Goal: Check status: Check status

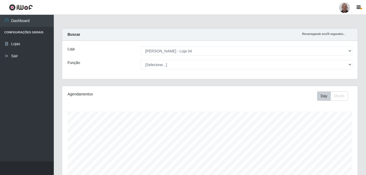
select select "251"
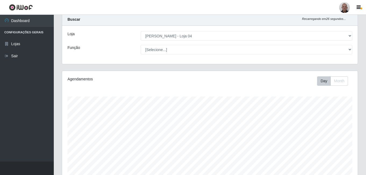
scroll to position [6, 0]
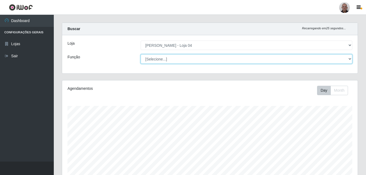
click at [203, 58] on select "[Selecione...] ASG ASG + ASG ++ Auxiliar de Depósito Auxiliar de Depósito + Aux…" at bounding box center [247, 58] width 212 height 9
click at [186, 57] on select "[Selecione...] ASG ASG + ASG ++ Auxiliar de Depósito Auxiliar de Depósito + Aux…" at bounding box center [247, 58] width 212 height 9
click at [291, 61] on select "[Selecione...] ASG ASG + ASG ++ Auxiliar de Depósito Auxiliar de Depósito + Aux…" at bounding box center [247, 58] width 212 height 9
select select "112"
click at [141, 54] on select "[Selecione...] ASG ASG + ASG ++ Auxiliar de Depósito Auxiliar de Depósito + Aux…" at bounding box center [247, 58] width 212 height 9
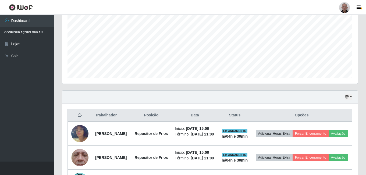
scroll to position [140, 0]
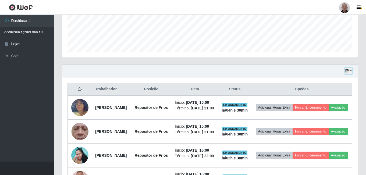
click at [352, 71] on button "button" at bounding box center [349, 71] width 8 height 6
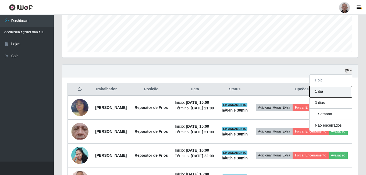
click at [323, 91] on button "1 dia" at bounding box center [331, 91] width 43 height 11
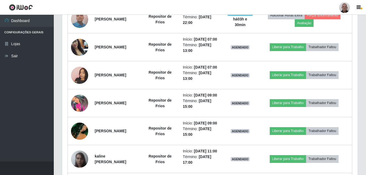
scroll to position [302, 0]
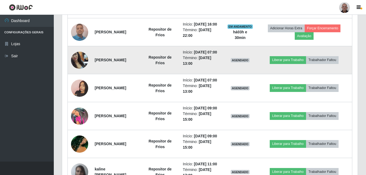
click at [83, 76] on img at bounding box center [79, 60] width 17 height 31
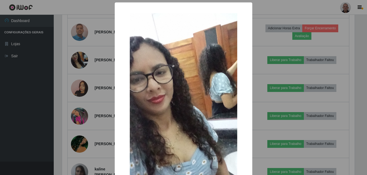
click at [100, 85] on div "× OK Cancel" at bounding box center [183, 87] width 367 height 175
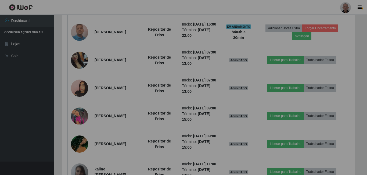
scroll to position [112, 296]
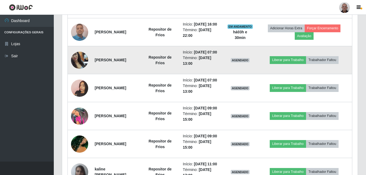
click at [77, 76] on img at bounding box center [79, 60] width 17 height 31
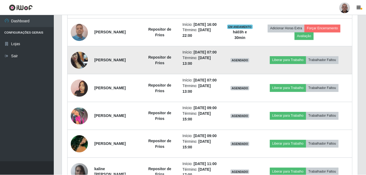
scroll to position [112, 293]
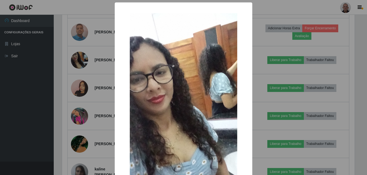
click at [89, 86] on div "× OK Cancel" at bounding box center [183, 87] width 367 height 175
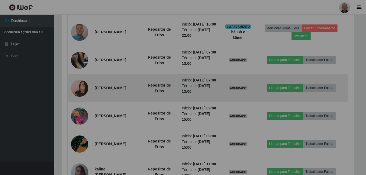
scroll to position [112, 296]
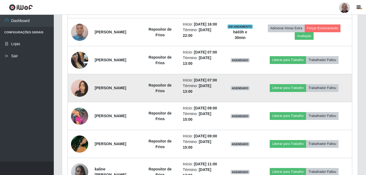
click at [81, 104] on img at bounding box center [79, 88] width 17 height 31
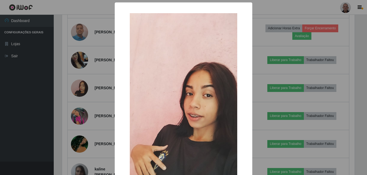
click at [98, 104] on div "× OK Cancel" at bounding box center [183, 87] width 367 height 175
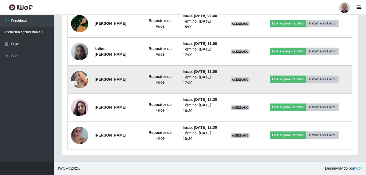
scroll to position [490, 0]
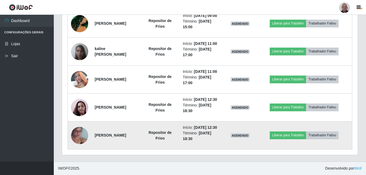
click at [76, 135] on img at bounding box center [79, 135] width 17 height 31
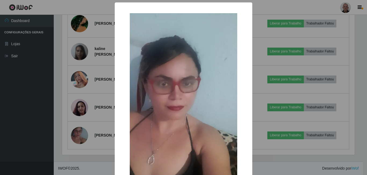
click at [92, 125] on div "× OK Cancel" at bounding box center [183, 87] width 367 height 175
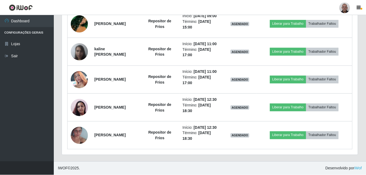
scroll to position [112, 296]
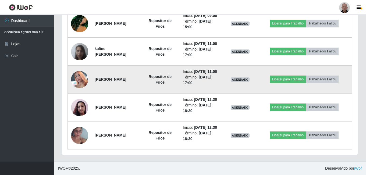
click at [80, 65] on img at bounding box center [79, 79] width 17 height 31
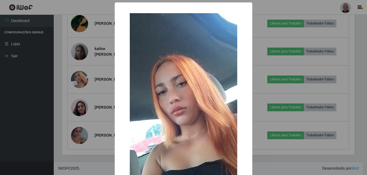
click at [101, 62] on div "× OK Cancel" at bounding box center [183, 87] width 367 height 175
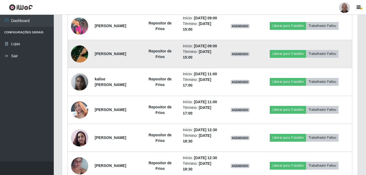
scroll to position [382, 0]
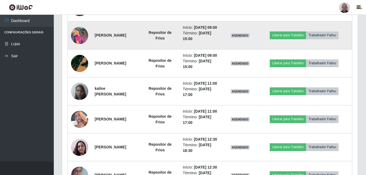
click at [80, 44] on img at bounding box center [79, 35] width 17 height 17
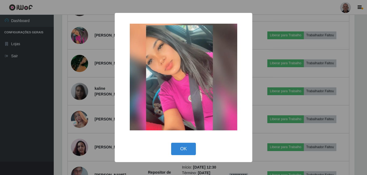
click at [104, 74] on div "× OK Cancel" at bounding box center [183, 87] width 367 height 175
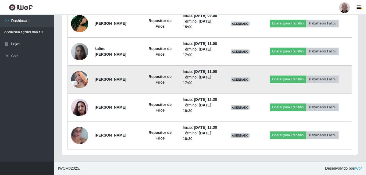
scroll to position [490, 0]
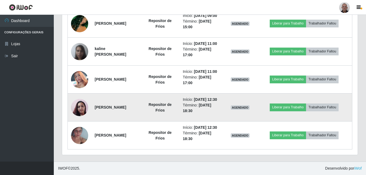
click at [77, 98] on img at bounding box center [79, 107] width 17 height 31
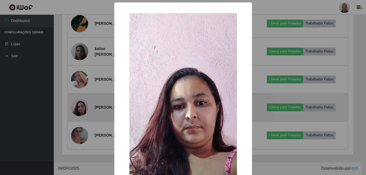
scroll to position [112, 293]
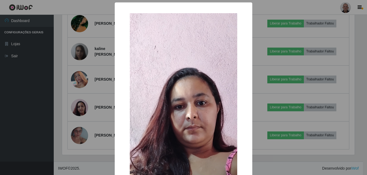
click at [106, 100] on div "× OK Cancel" at bounding box center [183, 87] width 367 height 175
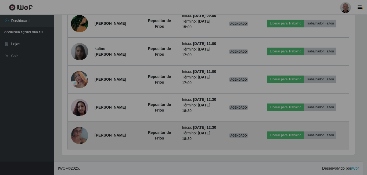
scroll to position [112, 296]
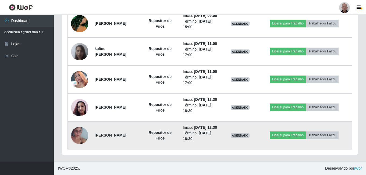
click at [79, 131] on img at bounding box center [79, 135] width 17 height 31
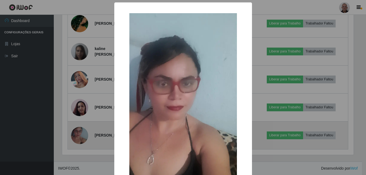
scroll to position [112, 293]
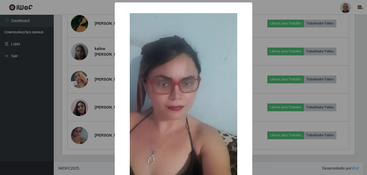
click at [103, 119] on div "× OK Cancel" at bounding box center [183, 87] width 367 height 175
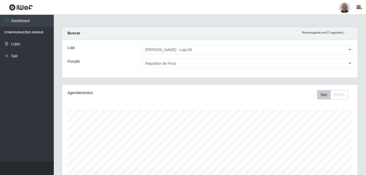
scroll to position [0, 0]
